Goal: Complete application form

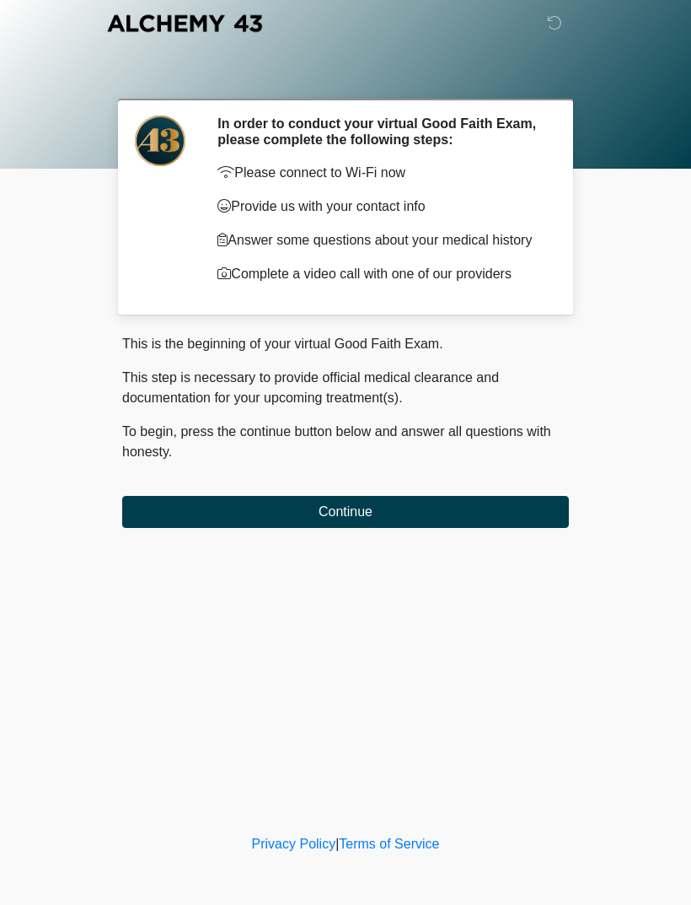
click at [448, 520] on button "Continue" at bounding box center [345, 512] width 447 height 32
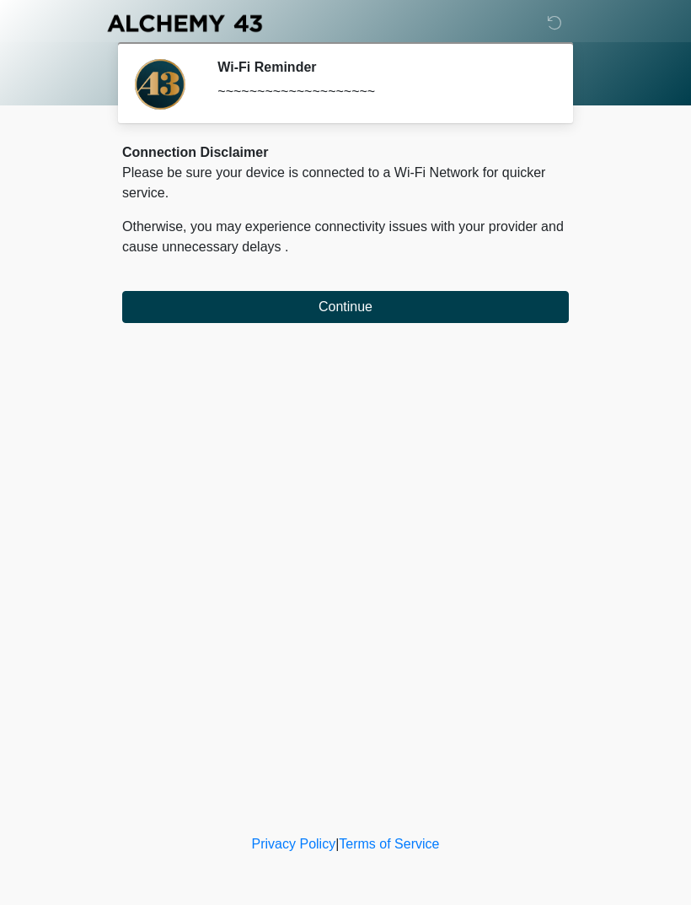
click at [265, 296] on button "Continue" at bounding box center [345, 307] width 447 height 32
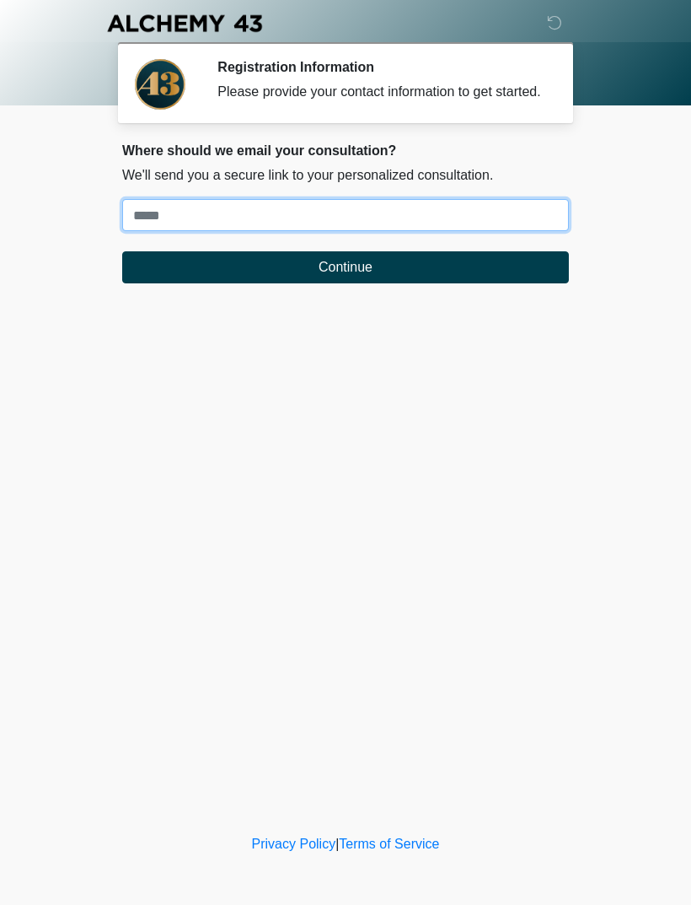
click at [244, 231] on input "Where should we email your treatment plan?" at bounding box center [345, 215] width 447 height 32
type input "**********"
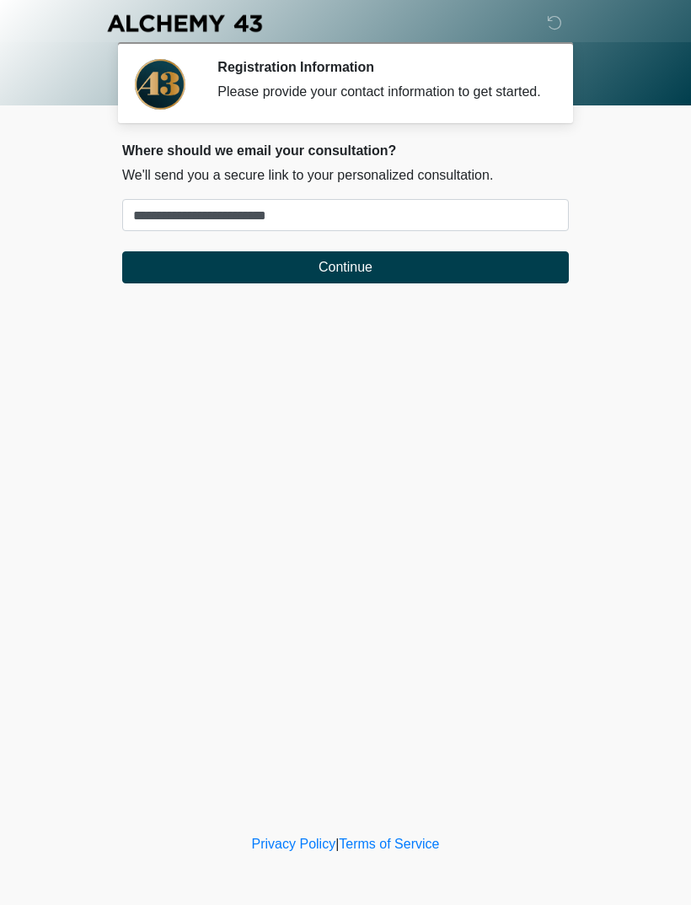
click at [465, 283] on button "Continue" at bounding box center [345, 267] width 447 height 32
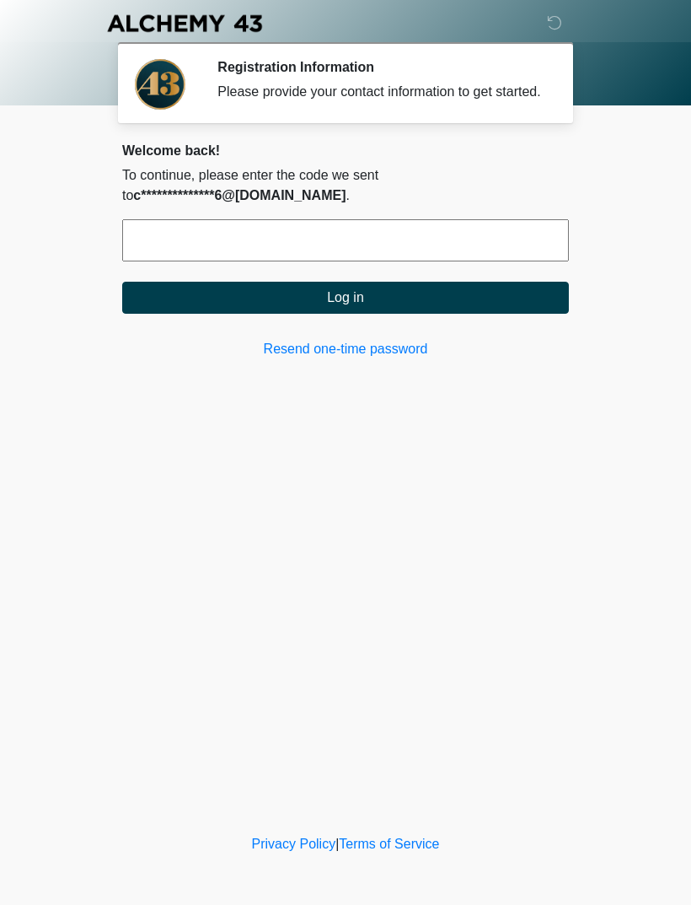
click at [306, 240] on input "text" at bounding box center [345, 240] width 447 height 42
type input "******"
click at [454, 314] on button "Log in" at bounding box center [345, 298] width 447 height 32
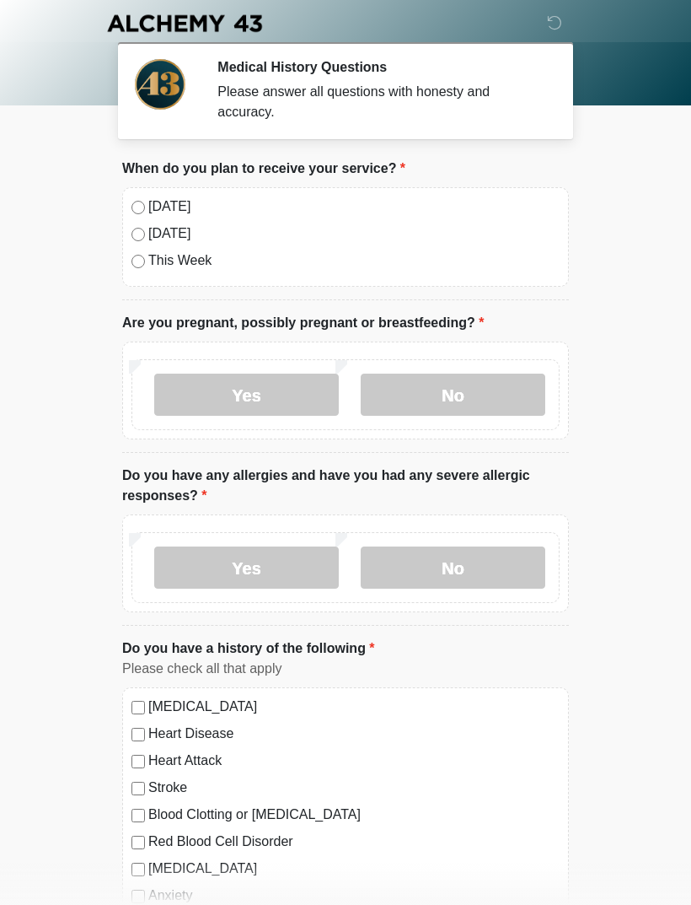
click at [168, 206] on label "Today" at bounding box center [353, 206] width 411 height 20
click at [474, 403] on label "No" at bounding box center [453, 394] width 185 height 42
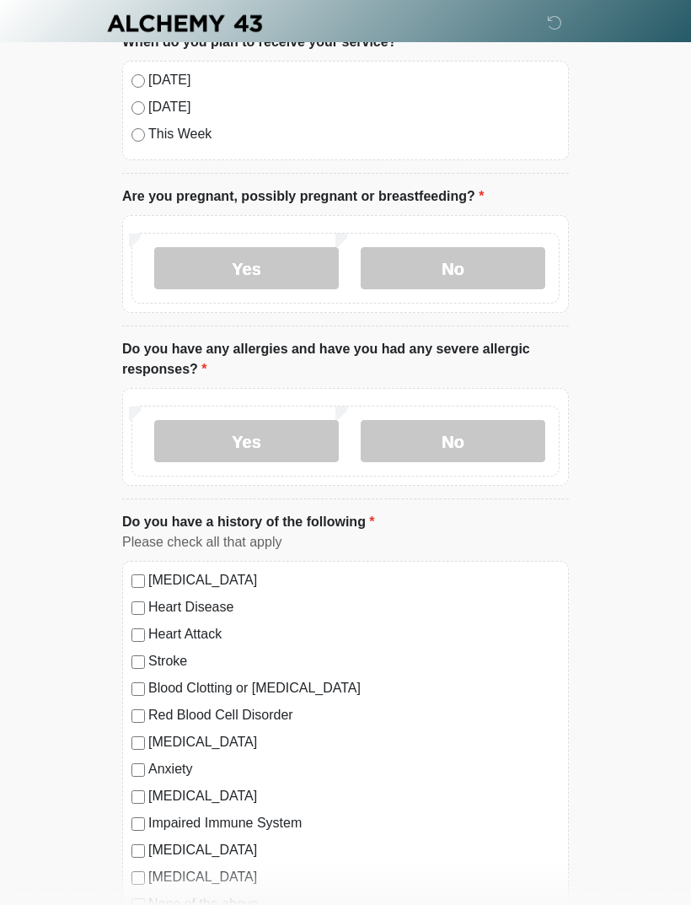
click at [497, 427] on label "No" at bounding box center [453, 441] width 185 height 42
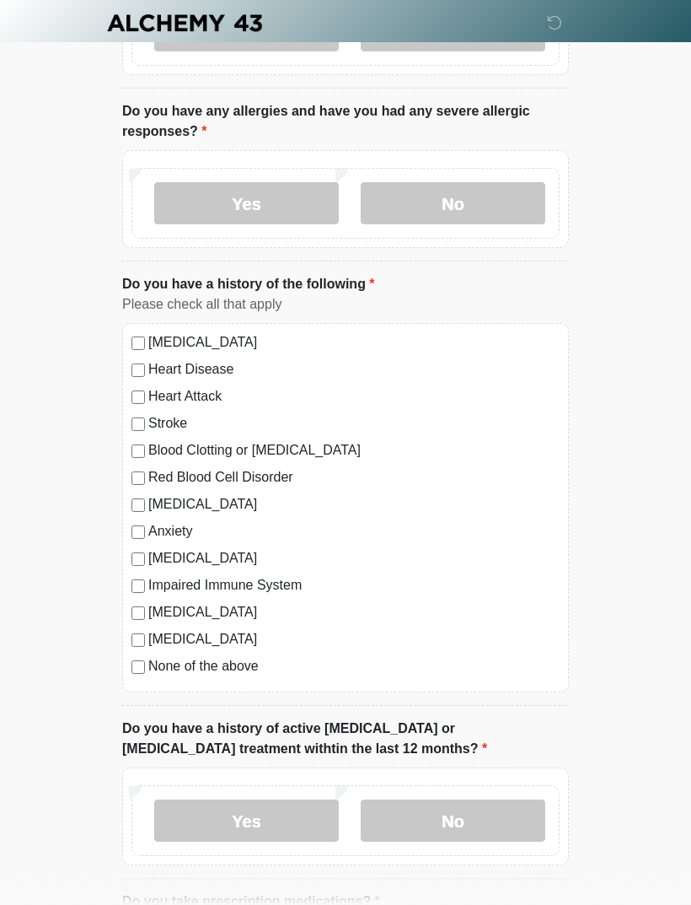
scroll to position [364, 0]
click at [230, 663] on label "None of the above" at bounding box center [353, 666] width 411 height 20
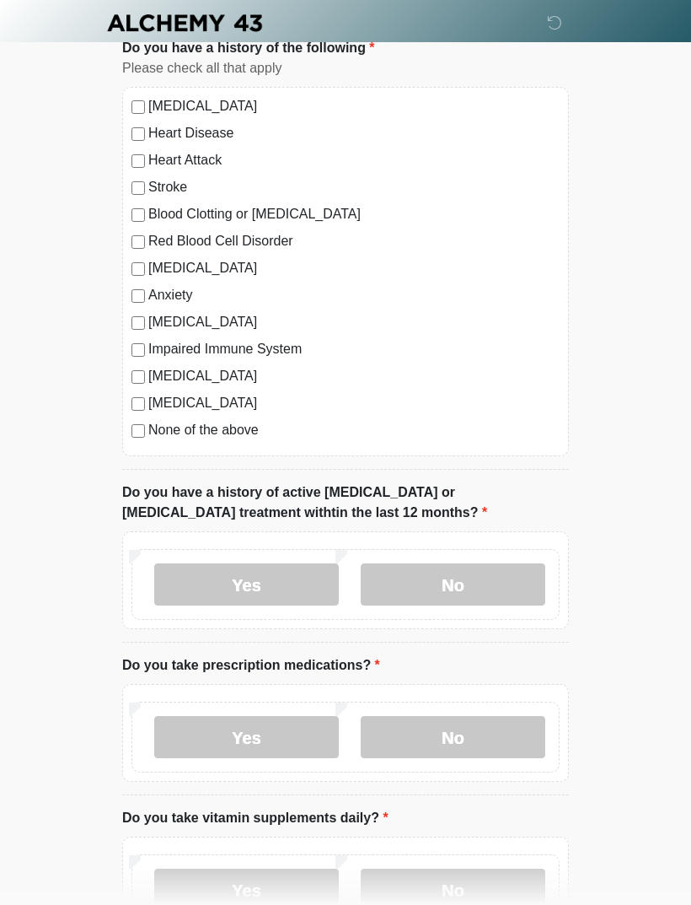
click at [488, 575] on label "No" at bounding box center [453, 585] width 185 height 42
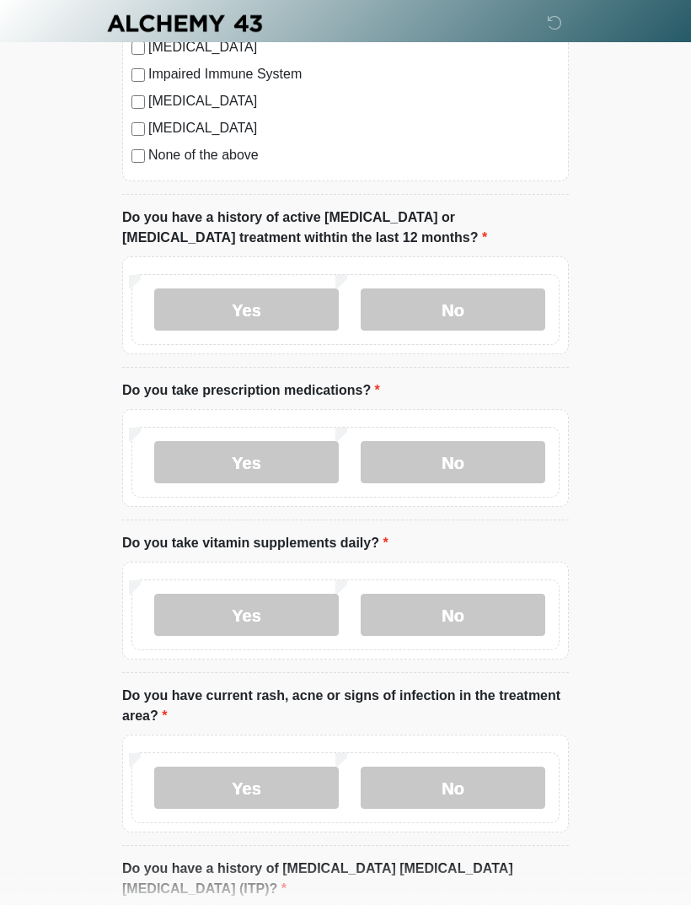
scroll to position [878, 0]
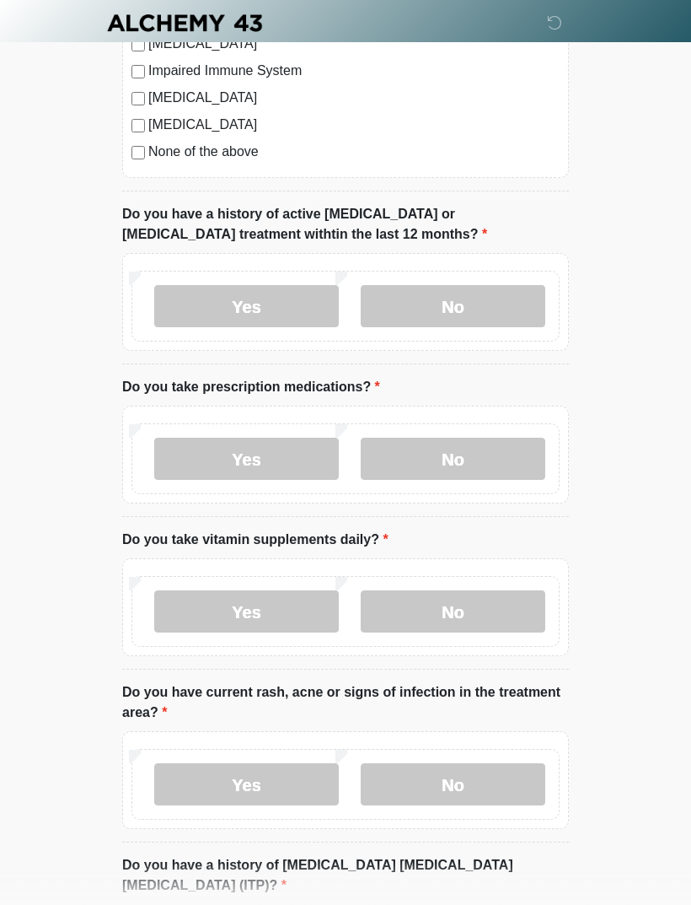
click at [481, 449] on label "No" at bounding box center [453, 459] width 185 height 42
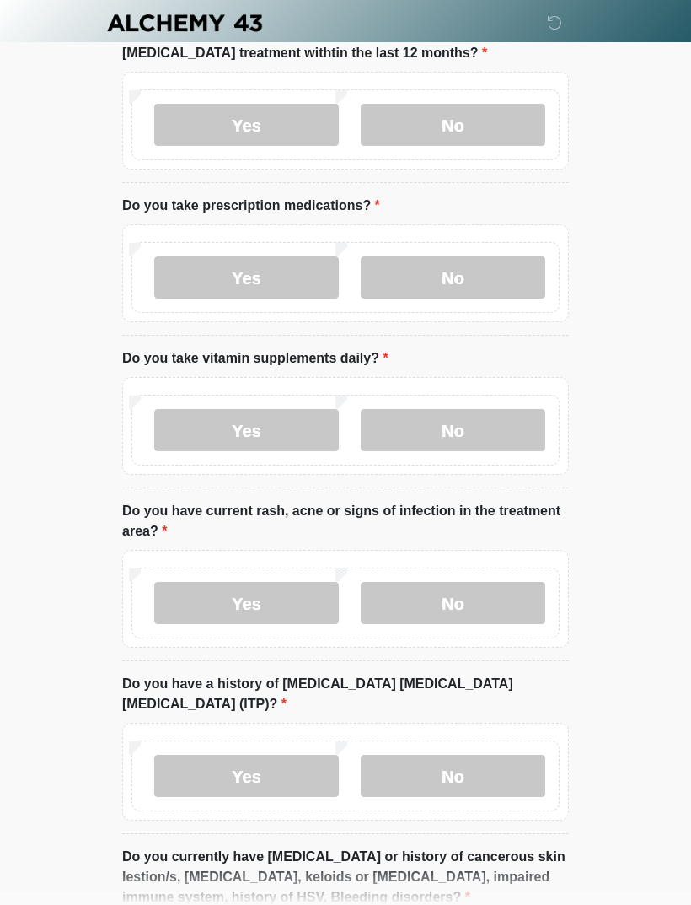
scroll to position [1062, 0]
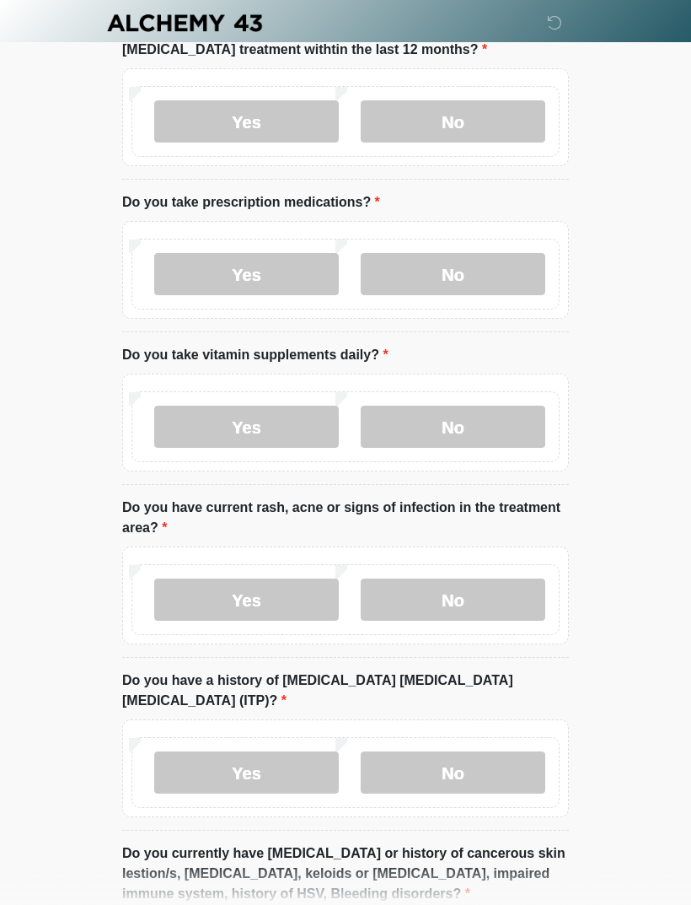
click at [468, 419] on label "No" at bounding box center [453, 427] width 185 height 42
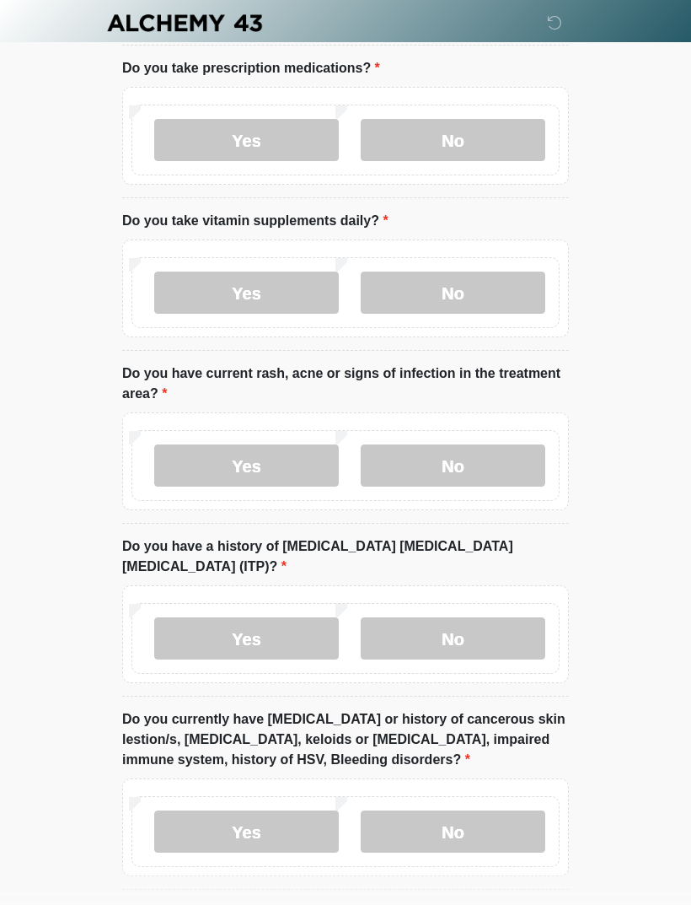
scroll to position [1198, 0]
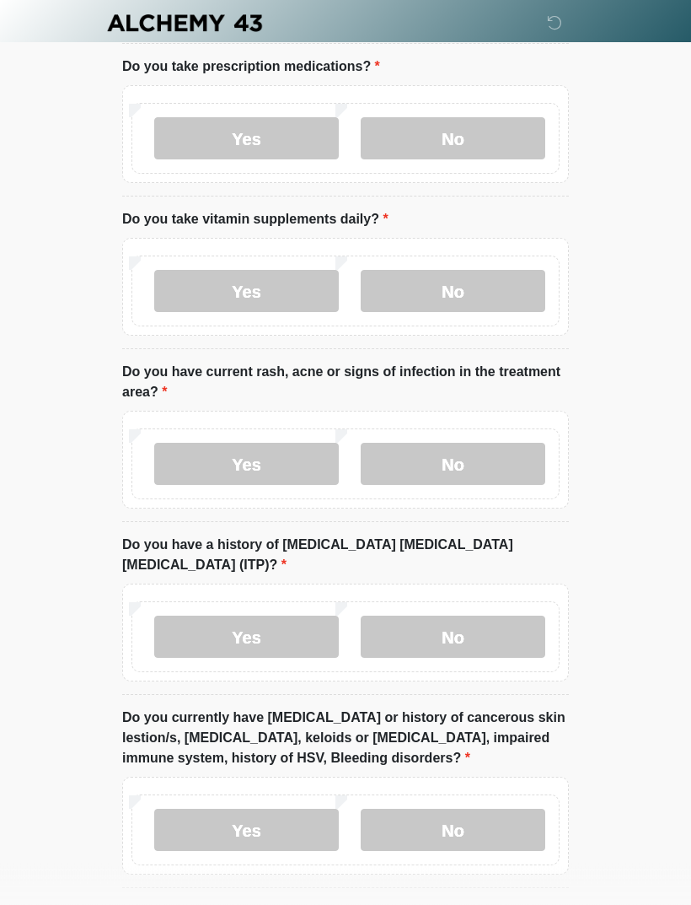
click at [477, 465] on label "No" at bounding box center [453, 464] width 185 height 42
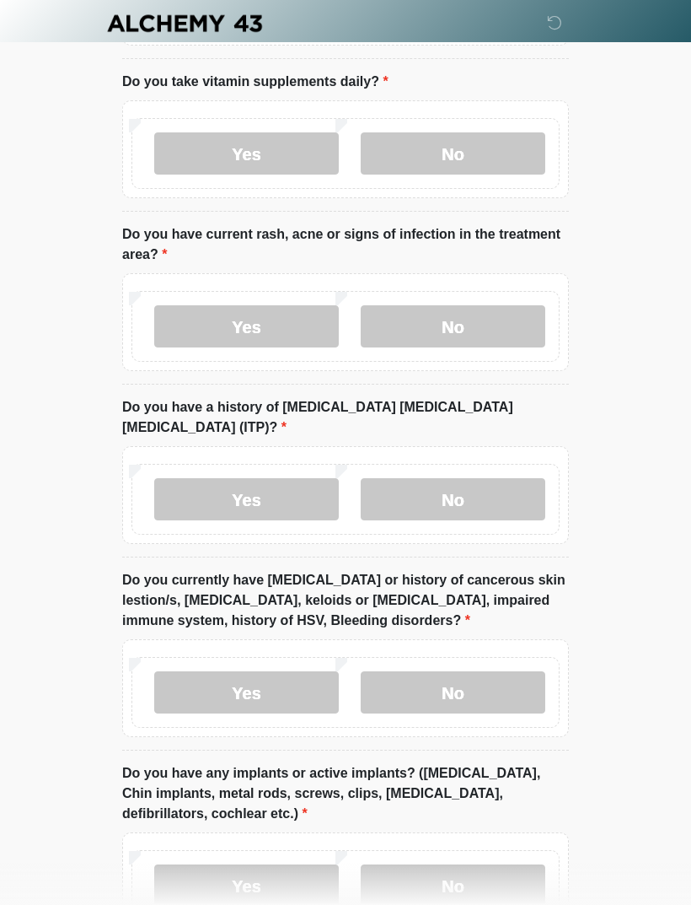
scroll to position [1357, 0]
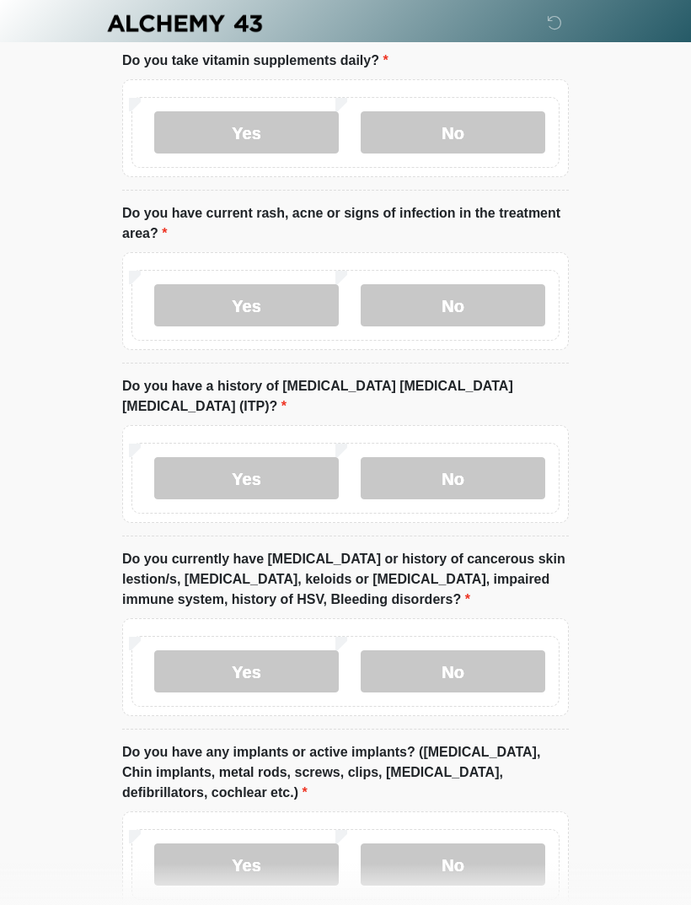
click at [508, 458] on label "No" at bounding box center [453, 478] width 185 height 42
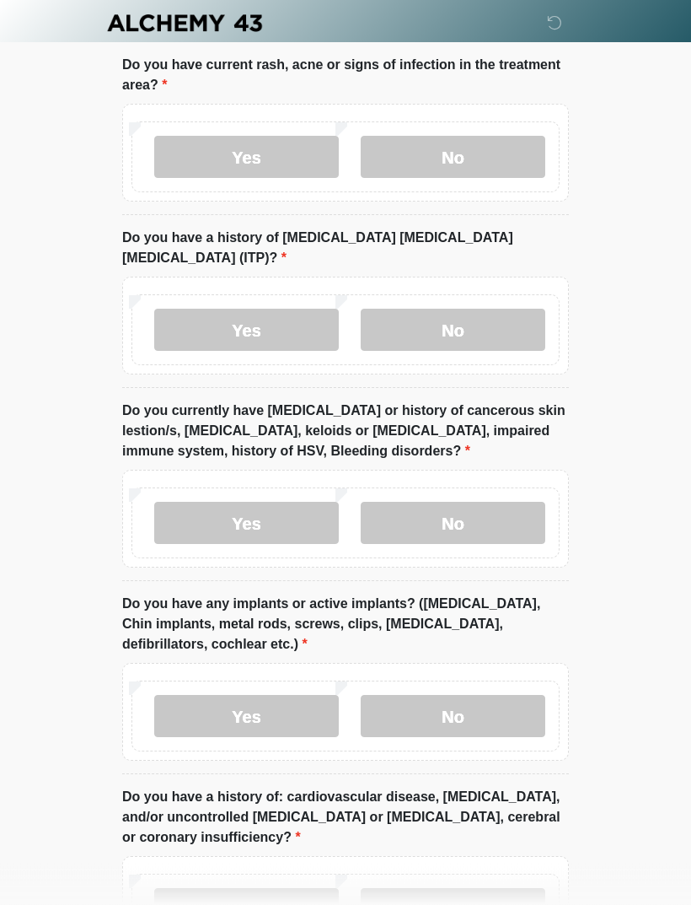
scroll to position [1506, 0]
click at [484, 502] on label "No" at bounding box center [453, 523] width 185 height 42
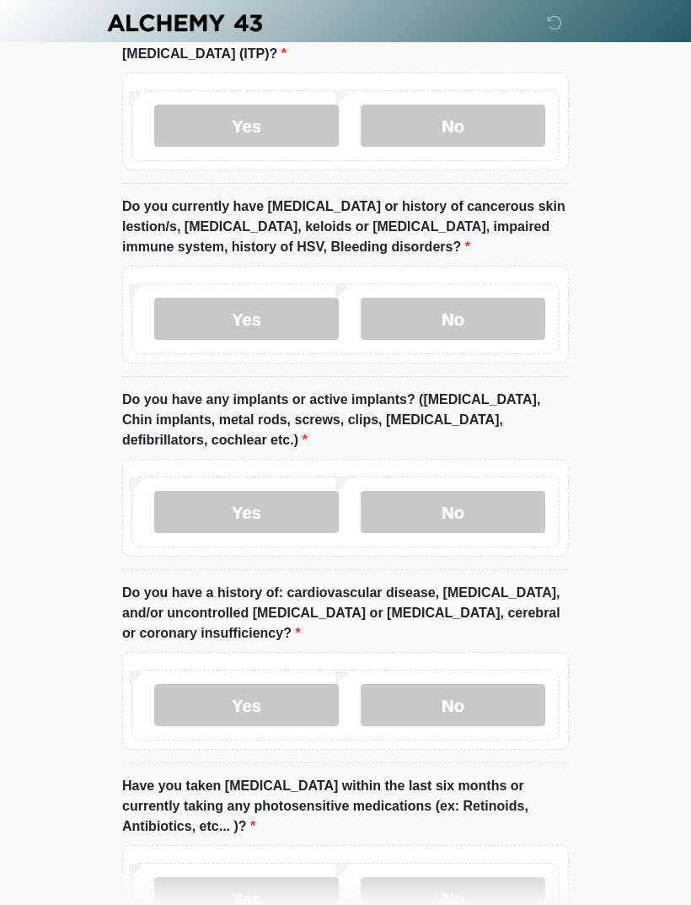
scroll to position [1710, 0]
click at [487, 491] on label "No" at bounding box center [453, 512] width 185 height 42
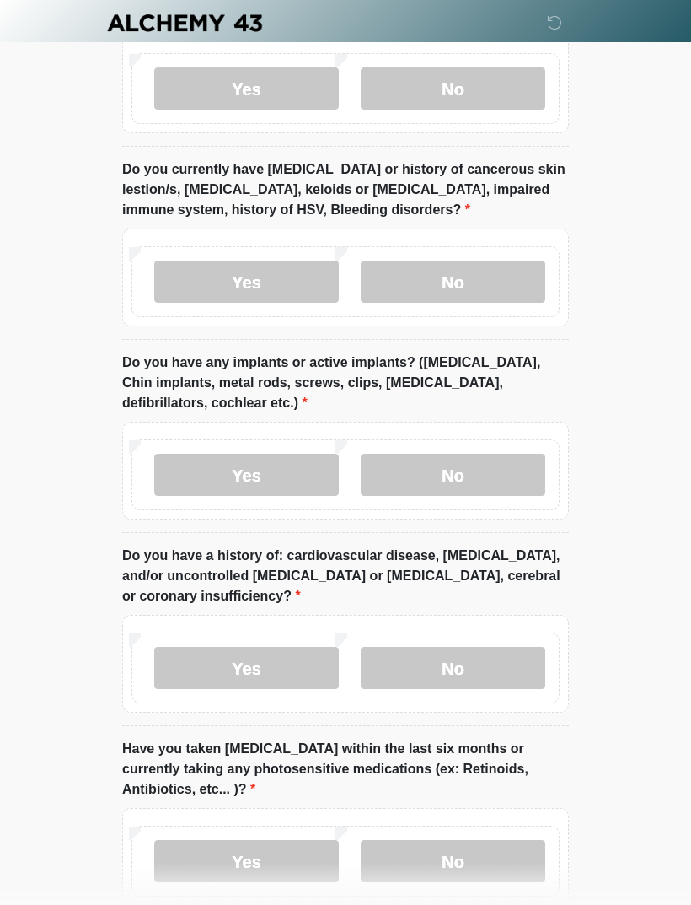
scroll to position [1818, 0]
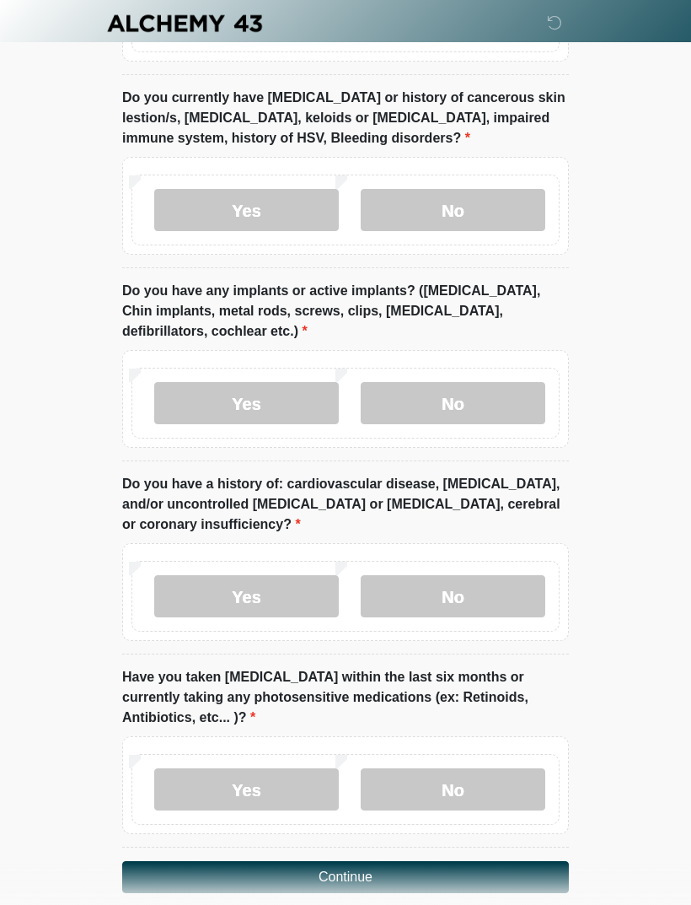
click at [478, 575] on label "No" at bounding box center [453, 596] width 185 height 42
click at [478, 768] on label "No" at bounding box center [453, 789] width 185 height 42
click at [456, 861] on button "Continue" at bounding box center [345, 877] width 447 height 32
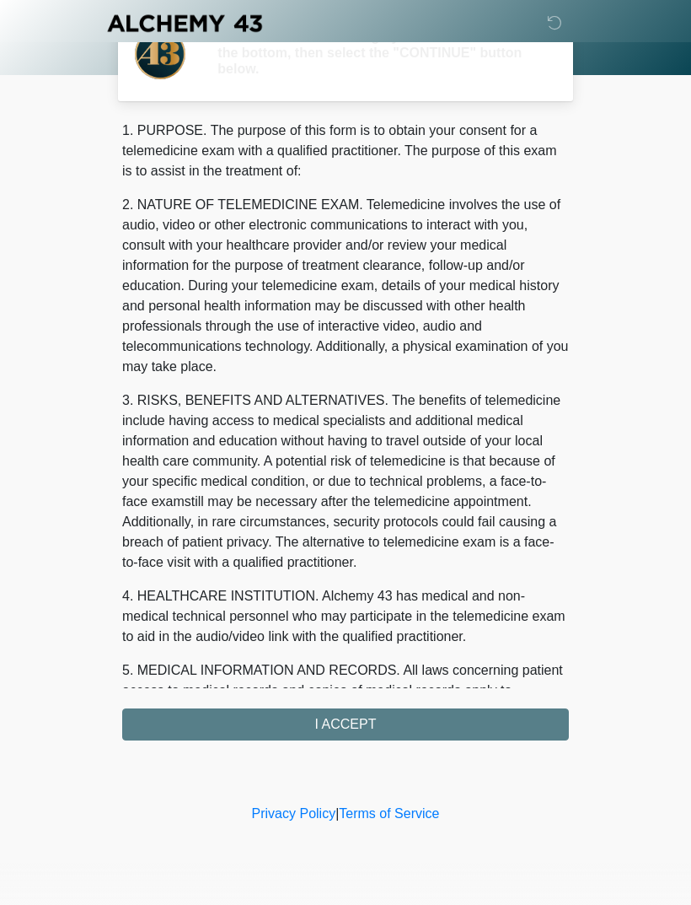
scroll to position [0, 0]
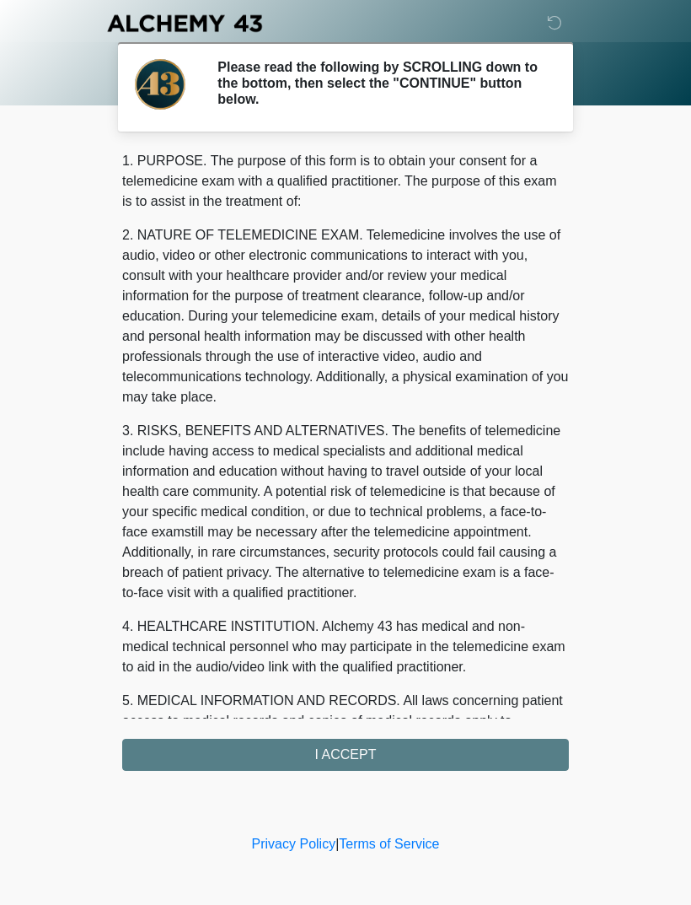
click at [395, 760] on div "1. PURPOSE. The purpose of this form is to obtain your consent for a telemedici…" at bounding box center [345, 461] width 447 height 620
click at [329, 755] on div "1. PURPOSE. The purpose of this form is to obtain your consent for a telemedici…" at bounding box center [345, 461] width 447 height 620
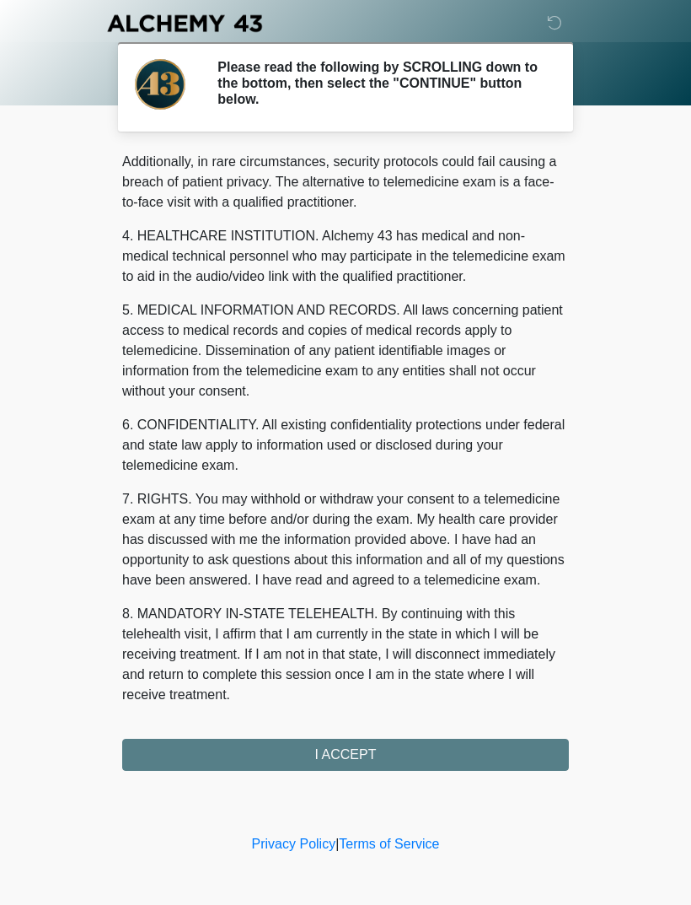
scroll to position [411, 0]
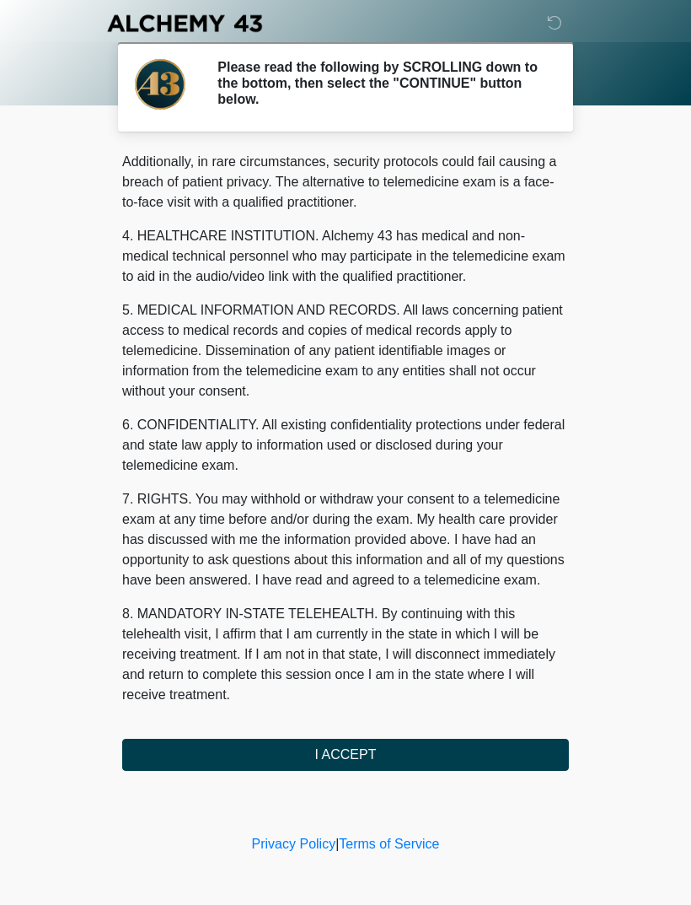
click at [392, 749] on button "I ACCEPT" at bounding box center [345, 754] width 447 height 32
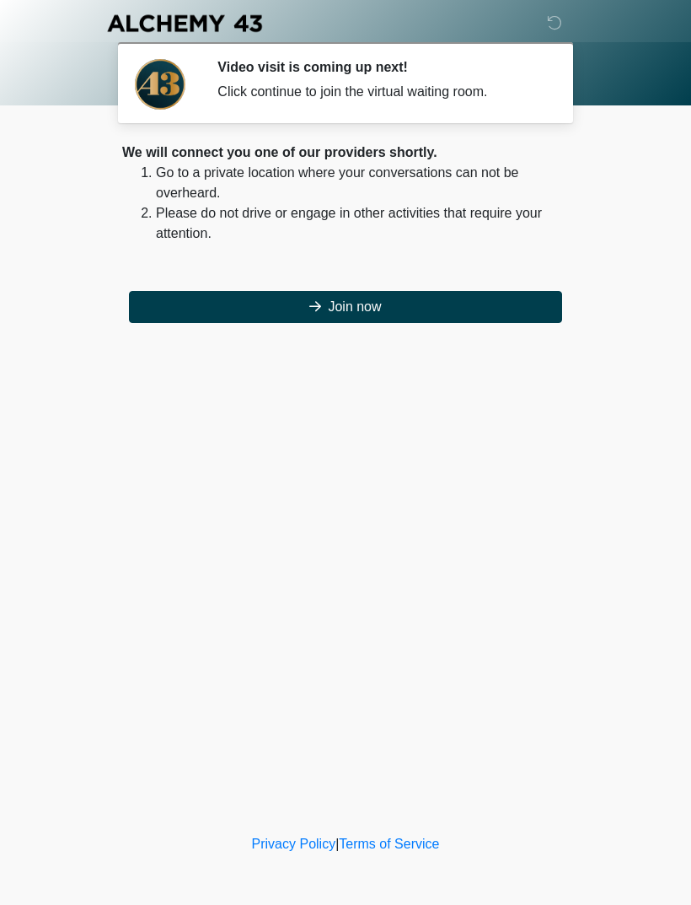
click at [406, 303] on button "Join now" at bounding box center [345, 307] width 433 height 32
